Goal: Task Accomplishment & Management: Manage account settings

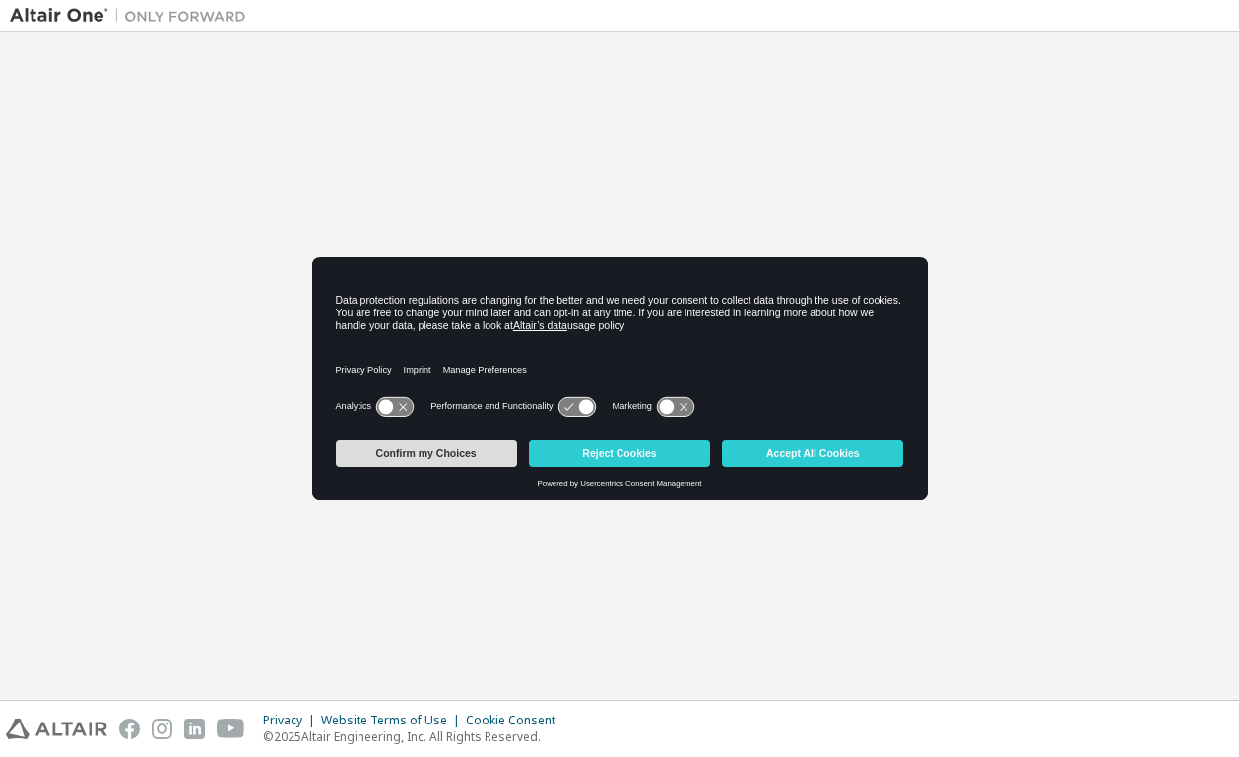
click at [455, 451] on button "Confirm my Choices" at bounding box center [426, 453] width 181 height 28
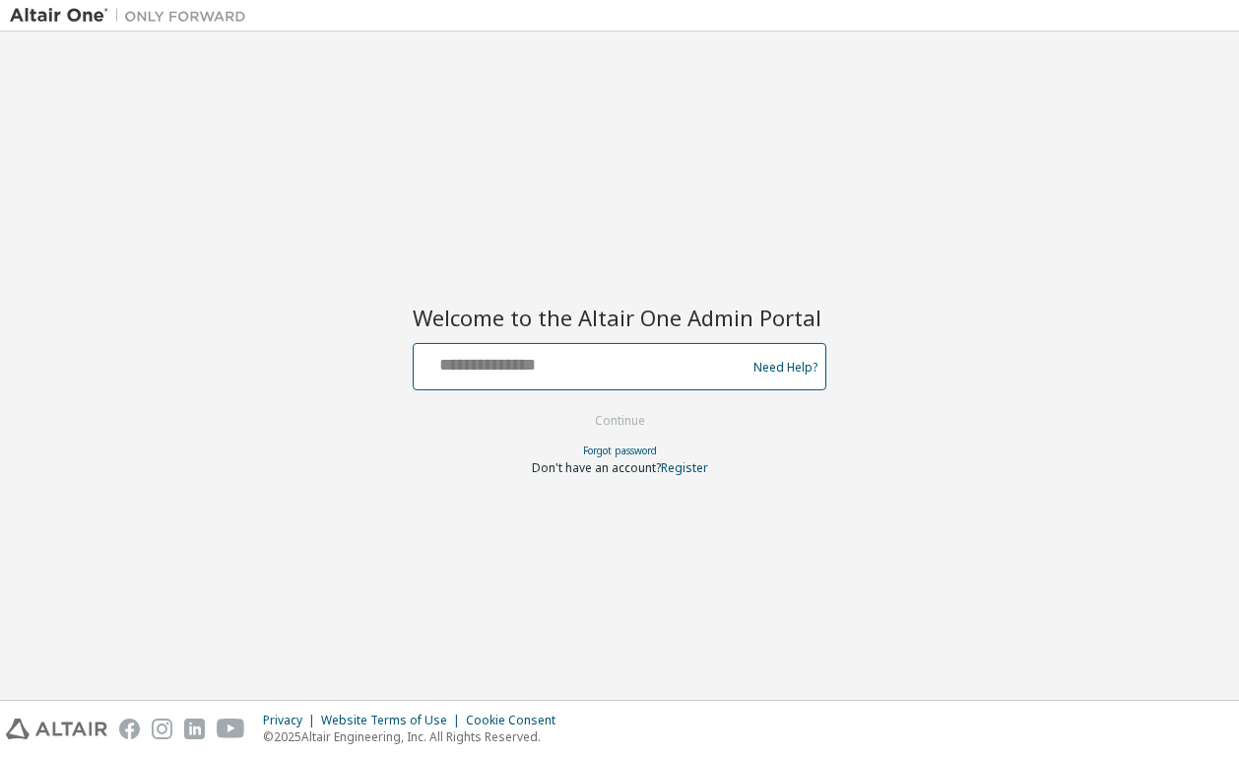
click at [539, 362] on input "text" at bounding box center [583, 362] width 322 height 29
type input "**********"
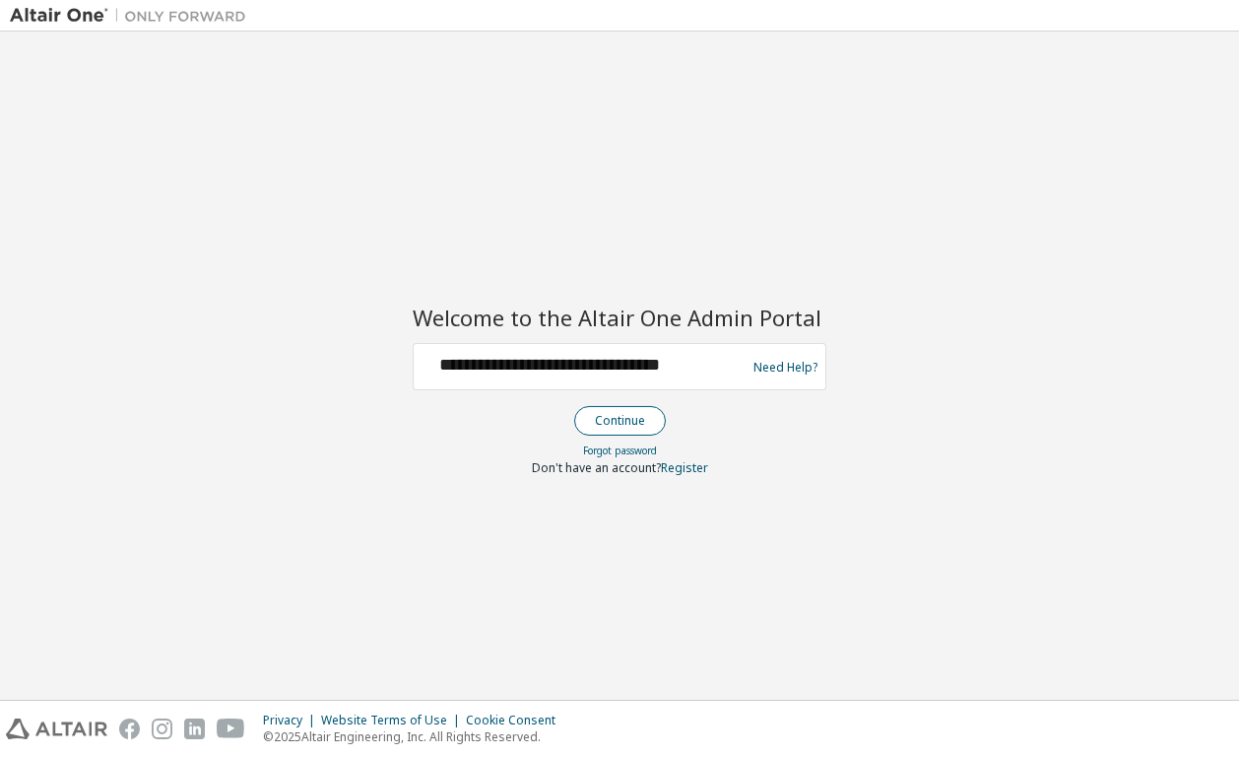
click at [606, 408] on button "Continue" at bounding box center [620, 421] width 92 height 30
